Goal: Check status: Check status

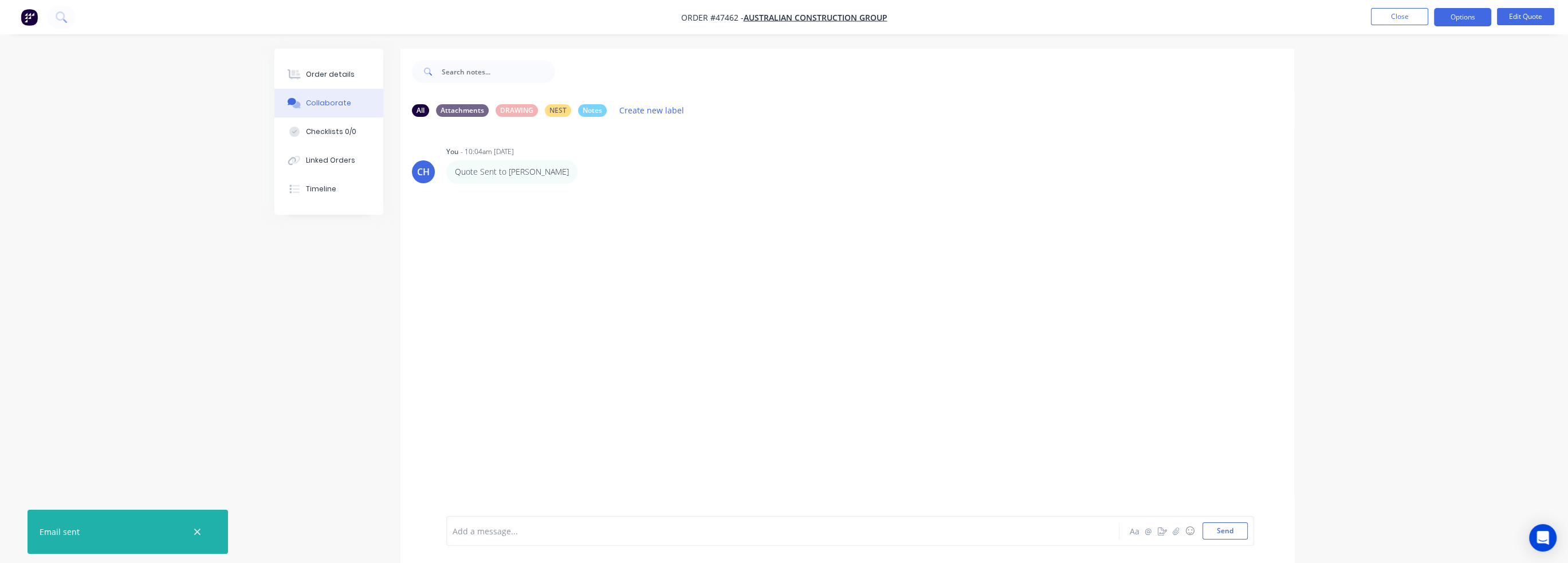
click at [340, 259] on div "All Attachments DRAWING NEST Notes Create new label CH You - 10:04am 02/09/25 Q…" at bounding box center [784, 314] width 1020 height 531
click at [1397, 16] on button "Close" at bounding box center [1399, 16] width 57 height 17
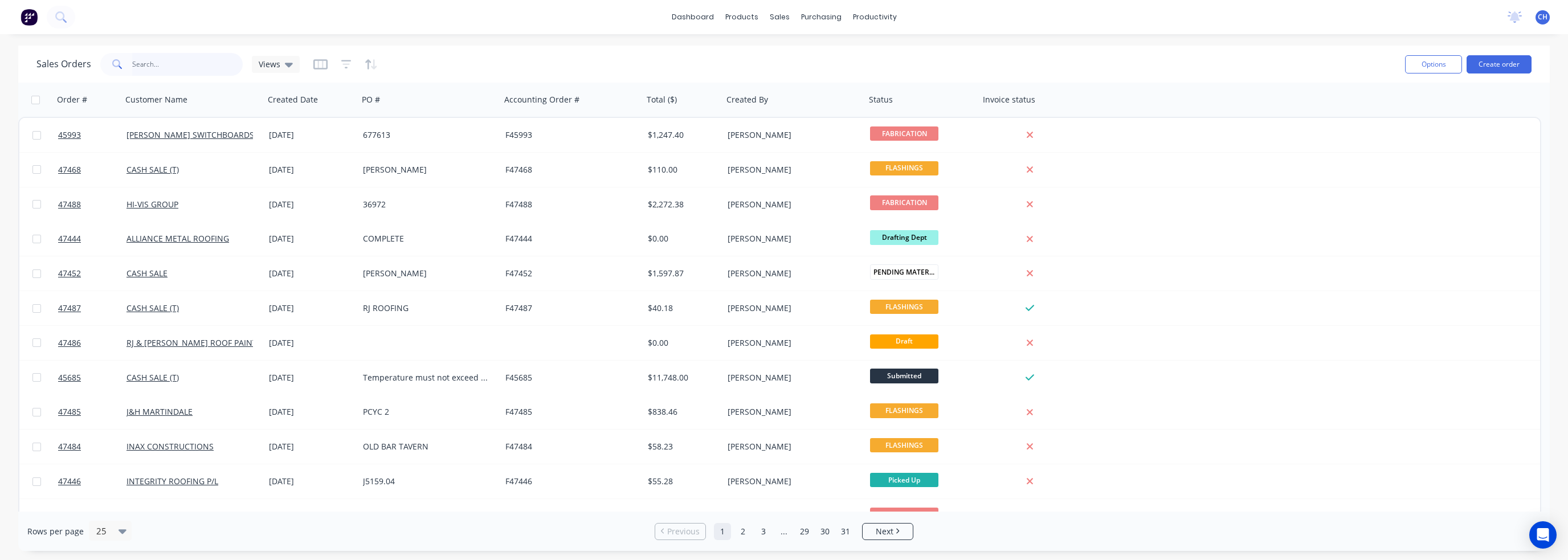
click at [171, 59] on input "text" at bounding box center [188, 64] width 111 height 23
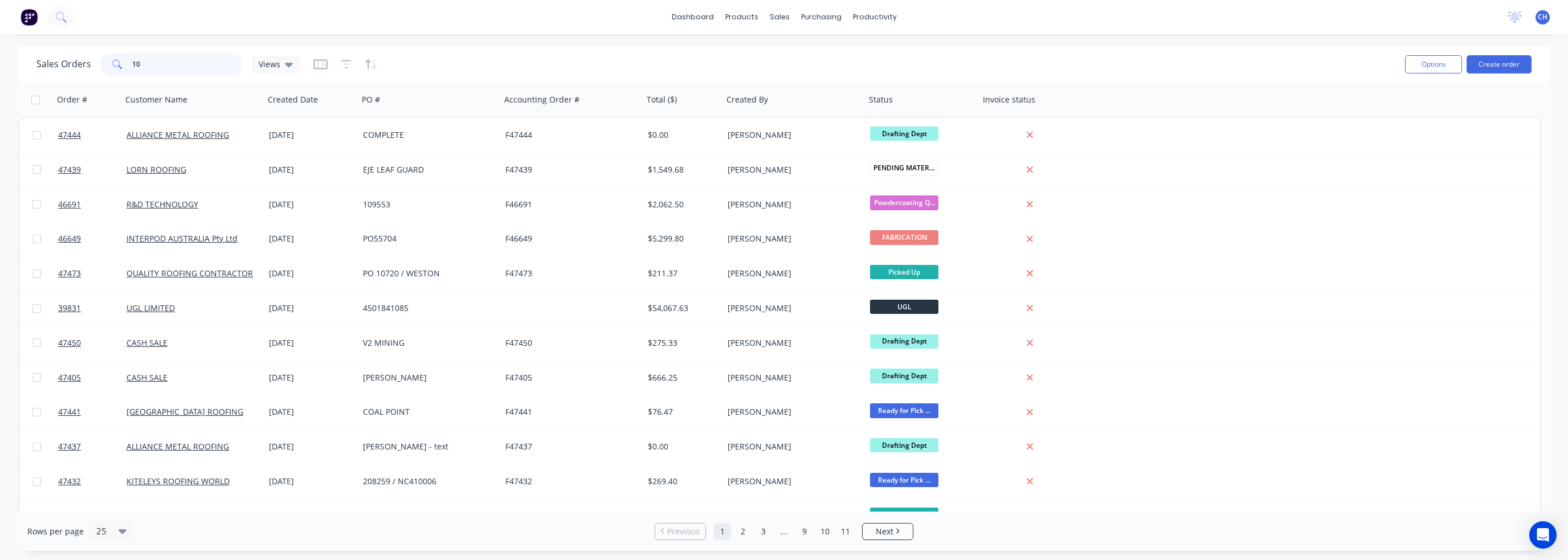
type input "1"
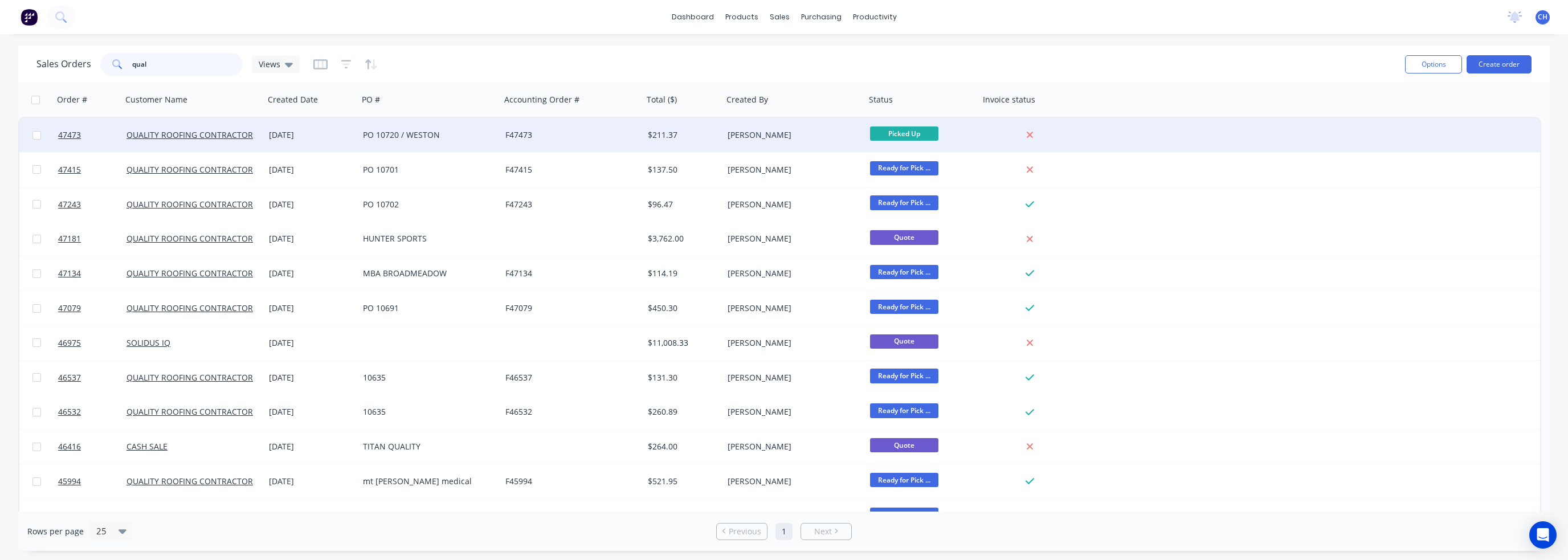
type input "qual"
click at [681, 148] on div "$211.37" at bounding box center [683, 135] width 80 height 34
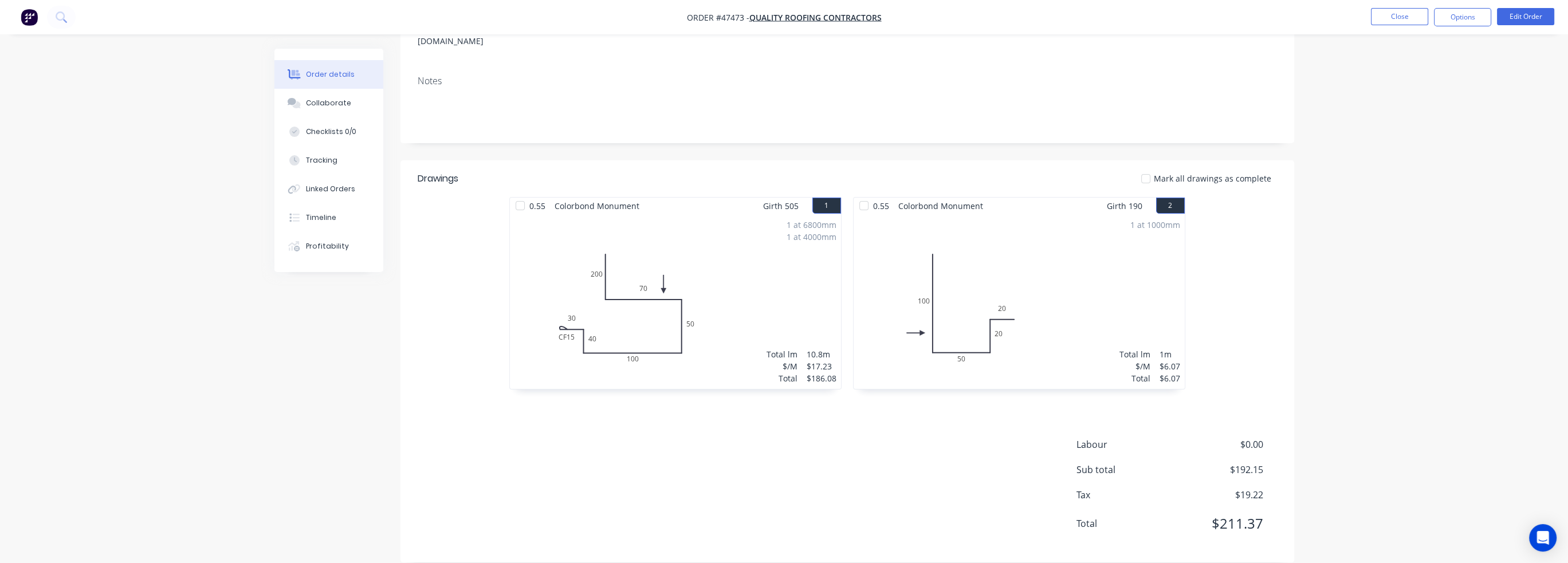
scroll to position [174, 0]
click at [45, 99] on div "Order details Collaborate Checklists 0/0 Tracking Linked Orders Timeline Profit…" at bounding box center [784, 203] width 1568 height 754
click at [1408, 23] on button "Close" at bounding box center [1399, 16] width 57 height 17
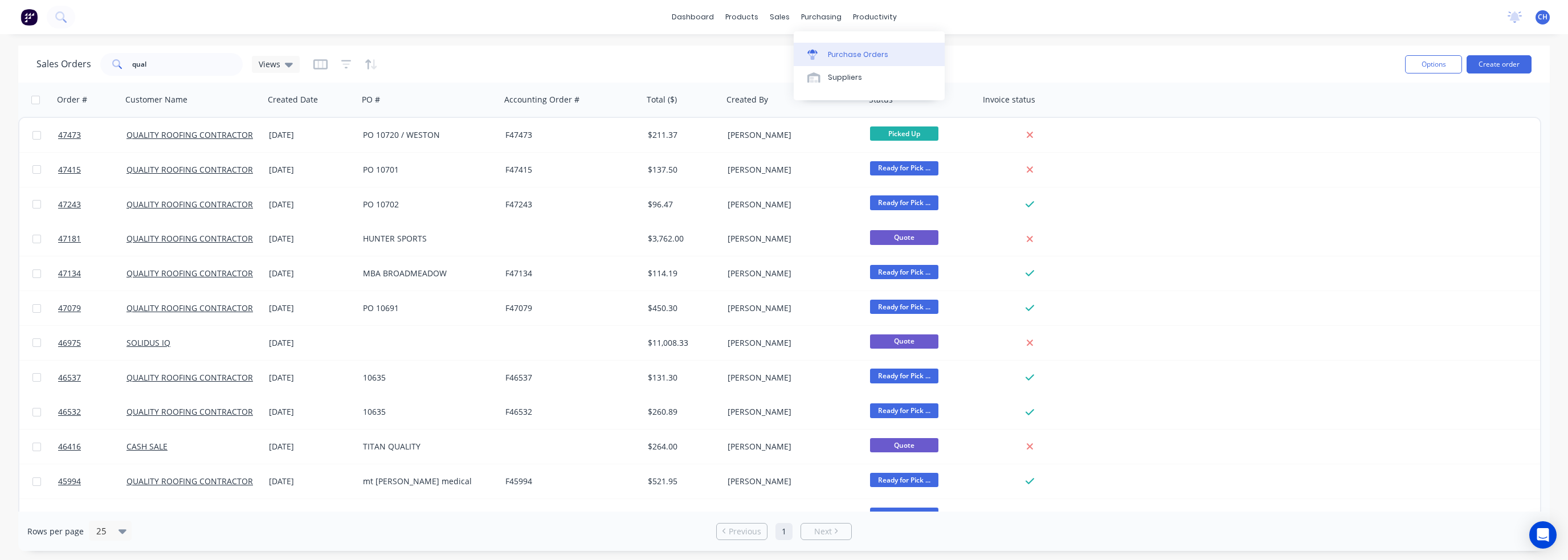
click at [838, 46] on link "Purchase Orders" at bounding box center [868, 54] width 151 height 23
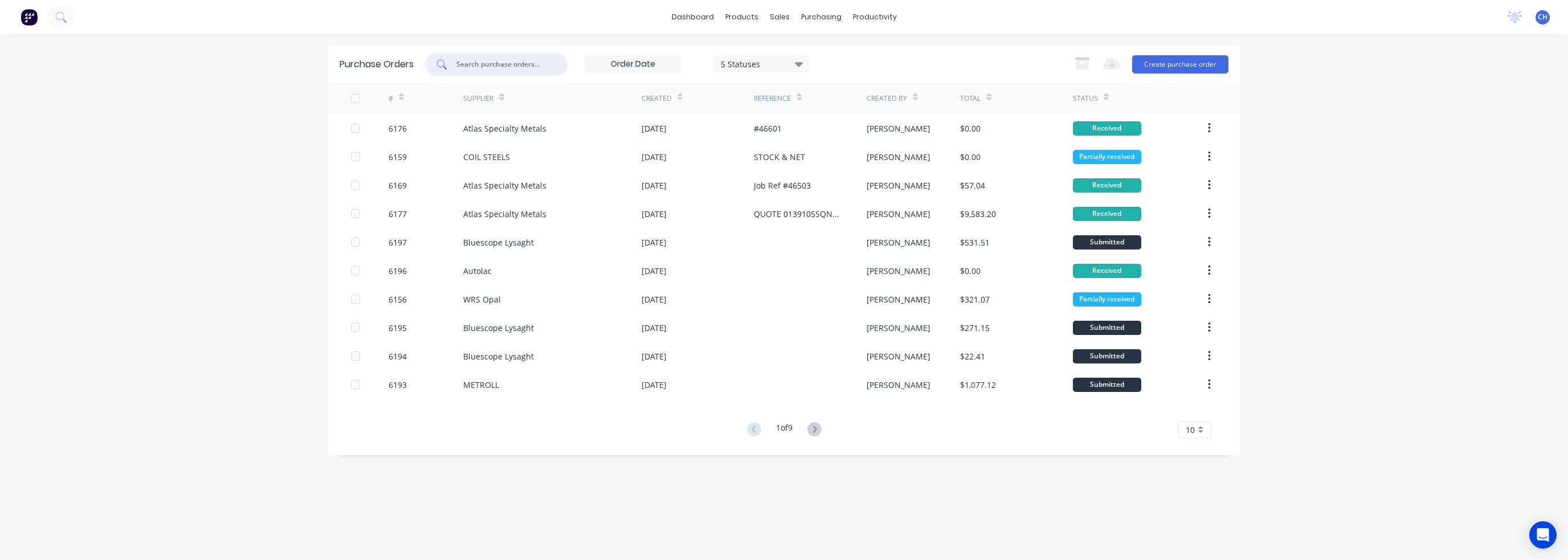
click at [496, 67] on input "text" at bounding box center [502, 64] width 95 height 11
paste input "6153"
type input "6153"
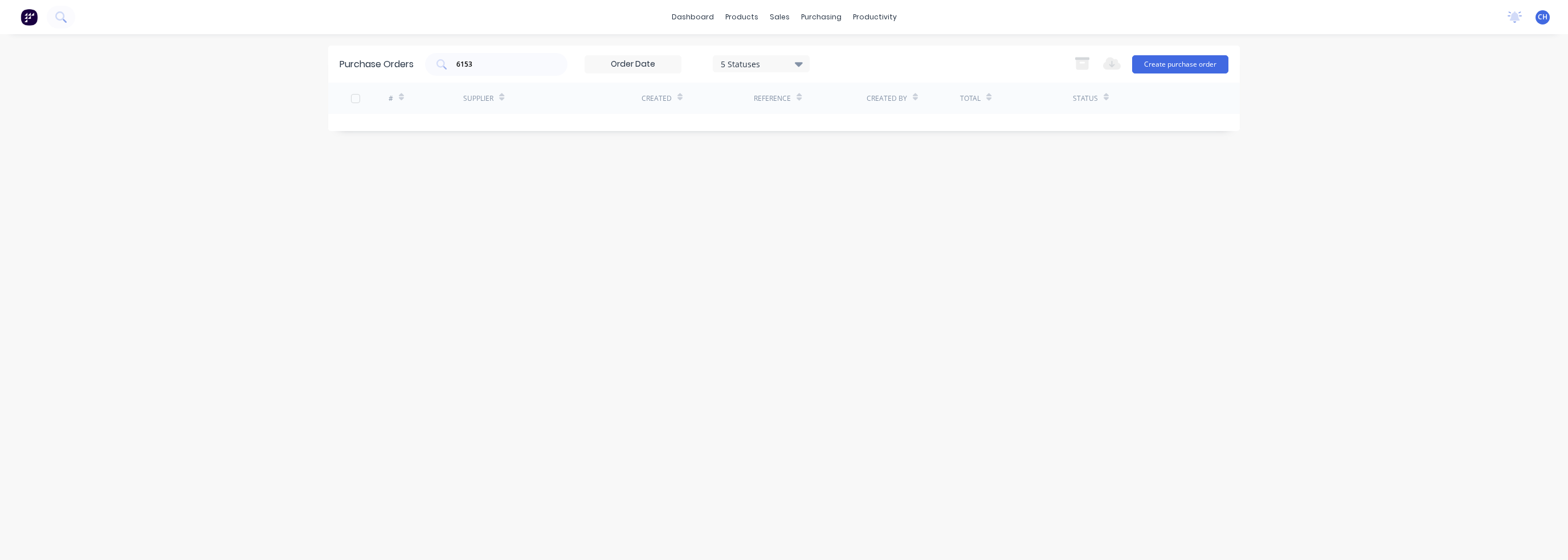
click at [762, 68] on div "5 Statuses" at bounding box center [761, 63] width 81 height 12
click at [750, 93] on div "All" at bounding box center [775, 93] width 91 height 12
click at [1319, 97] on div "dashboard products sales purchasing productivity dashboard products Product Cat…" at bounding box center [784, 280] width 1568 height 560
click at [756, 65] on div "7 Statuses" at bounding box center [761, 63] width 81 height 12
click at [543, 72] on div "6153" at bounding box center [496, 64] width 142 height 23
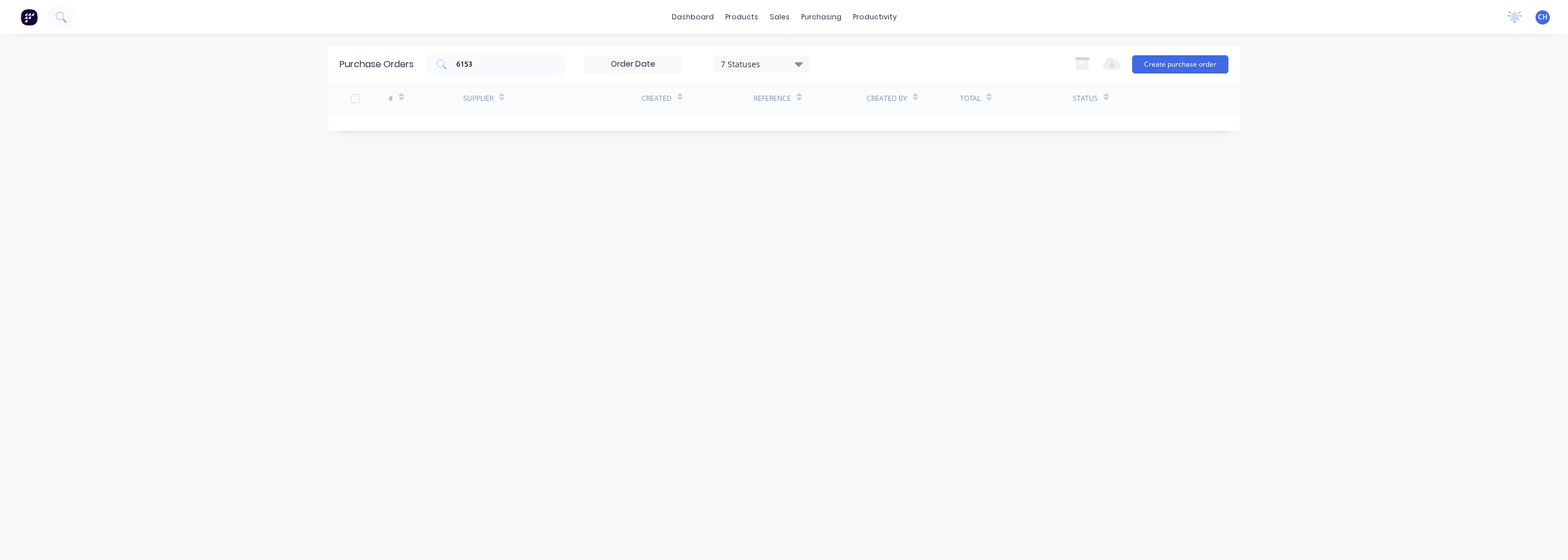
click at [155, 32] on div "dashboard products sales purchasing productivity dashboard products Product Cat…" at bounding box center [784, 17] width 1568 height 34
click at [146, 22] on div "dashboard products sales purchasing productivity dashboard products Product Cat…" at bounding box center [784, 17] width 1568 height 34
click at [67, 16] on button at bounding box center [61, 17] width 29 height 23
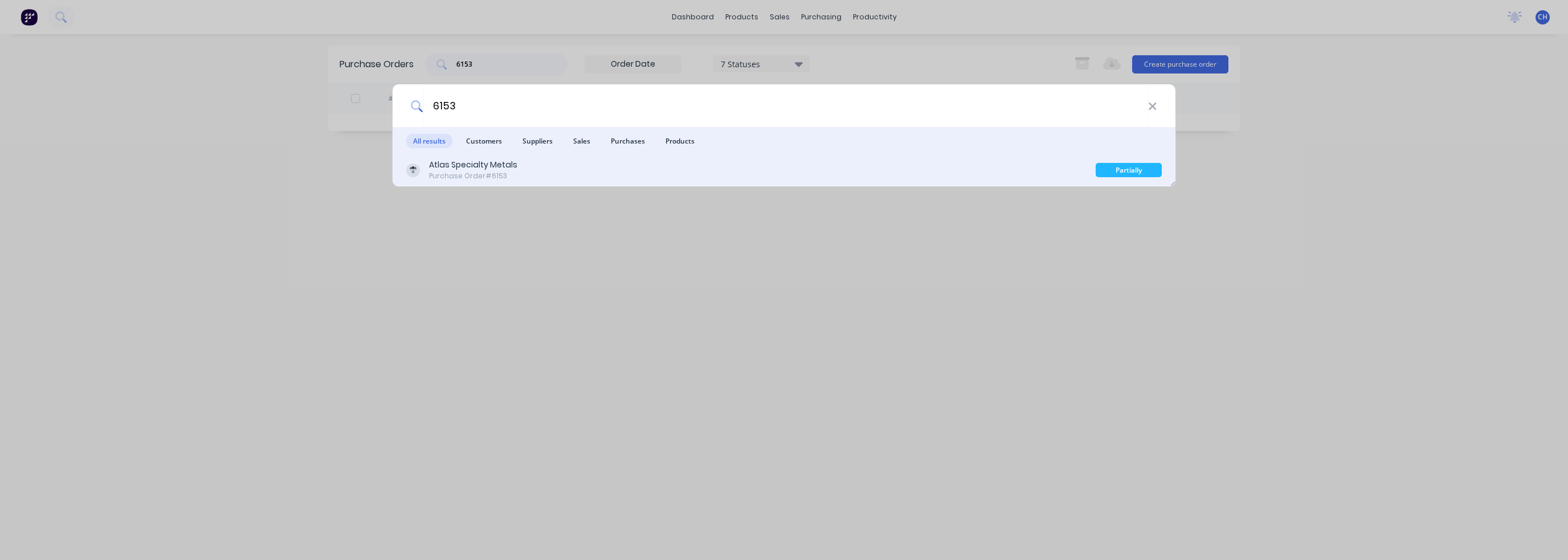
type input "6153"
click at [514, 168] on div "Atlas Specialty Metals" at bounding box center [473, 165] width 88 height 12
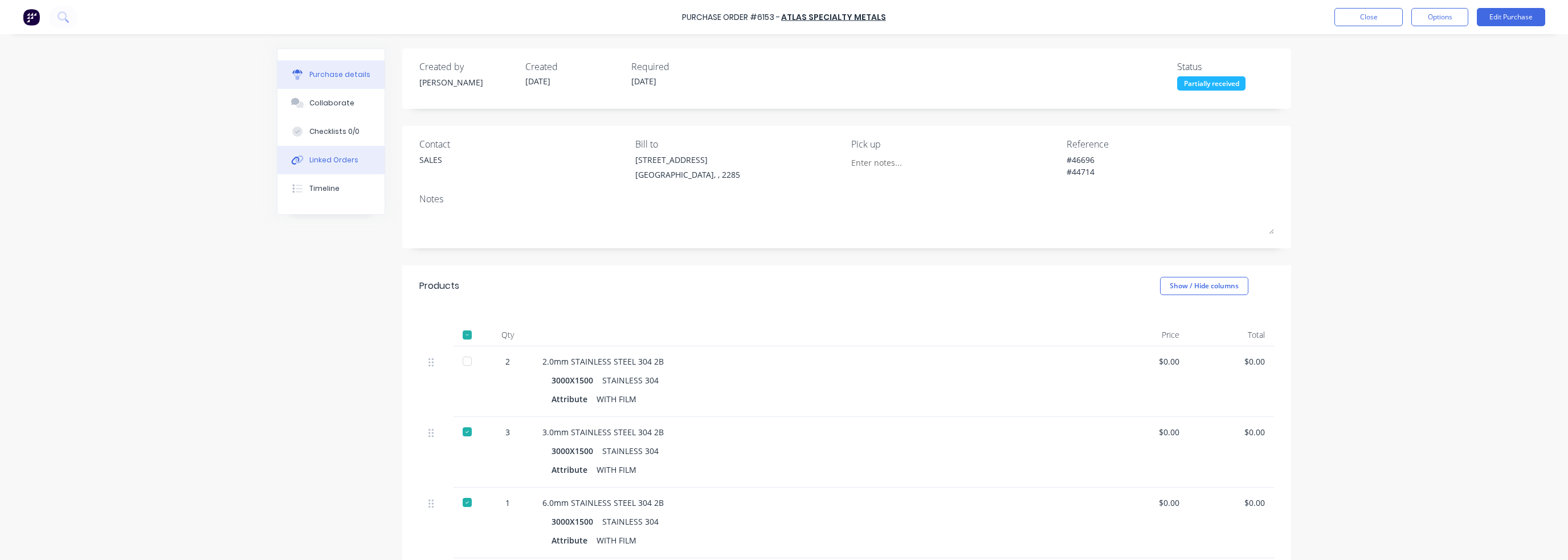
click at [359, 157] on button "Linked Orders" at bounding box center [331, 160] width 107 height 29
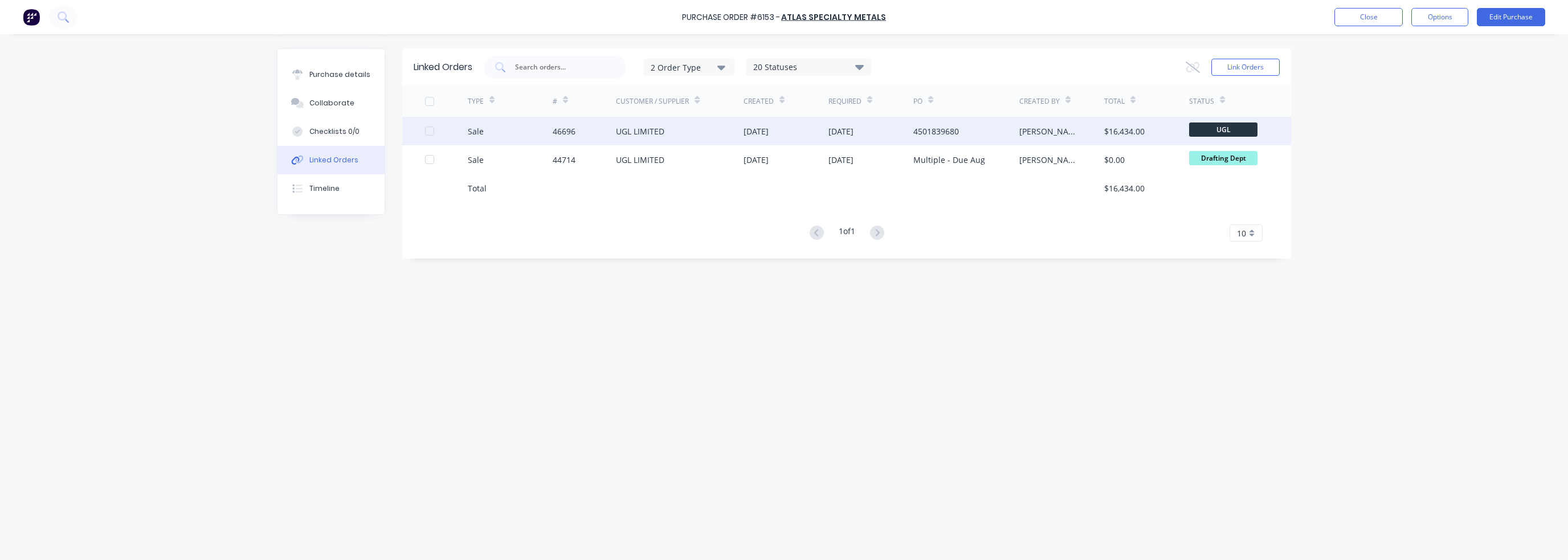
click at [1000, 135] on div "4501839680" at bounding box center [966, 131] width 106 height 29
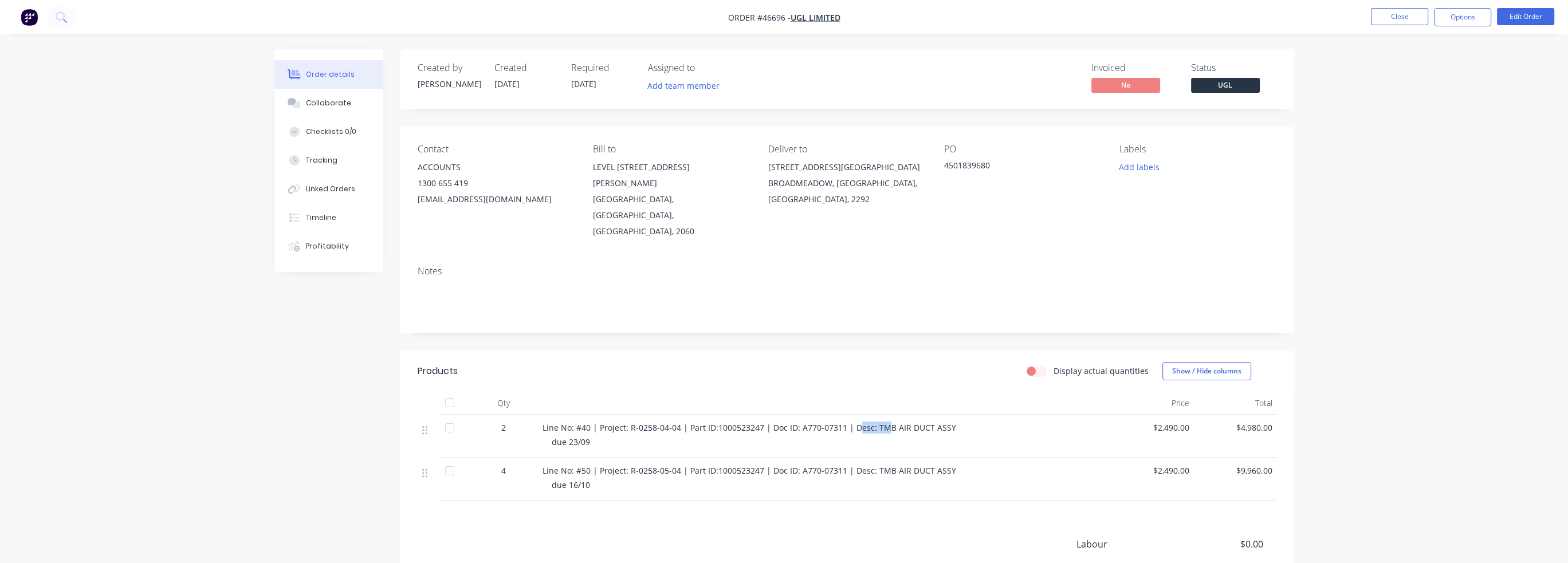
drag, startPoint x: 868, startPoint y: 400, endPoint x: 974, endPoint y: 405, distance: 106.1
click at [960, 414] on div "Line No: #40 | Project: R-0258-04-04 | Part ID:1000523247 | Doc ID: A770-07311 …" at bounding box center [824, 435] width 573 height 43
click at [1013, 436] on div "due 23/09" at bounding box center [829, 442] width 555 height 12
